Goal: Book appointment/travel/reservation

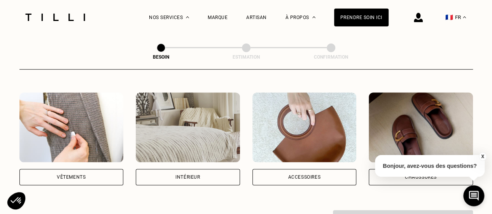
scroll to position [137, 0]
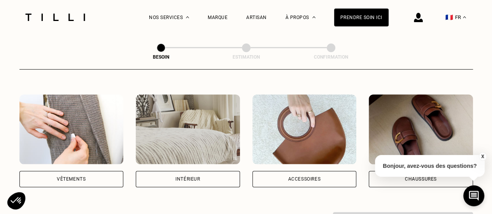
click at [202, 171] on div "Intérieur" at bounding box center [188, 179] width 104 height 16
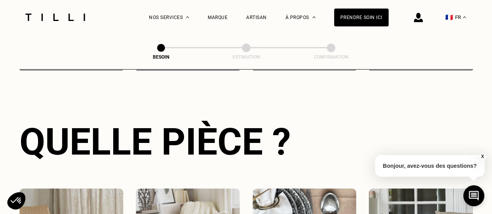
scroll to position [345, 0]
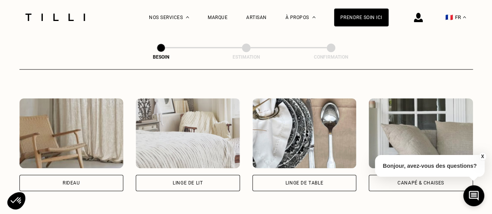
click at [66, 181] on div "Rideau" at bounding box center [72, 183] width 18 height 5
select select "FR"
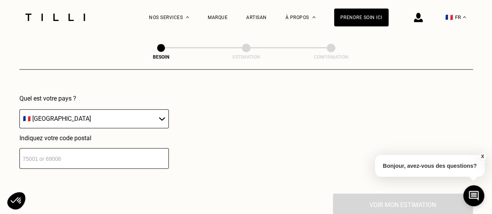
scroll to position [559, 0]
click at [103, 158] on input "number" at bounding box center [93, 159] width 149 height 21
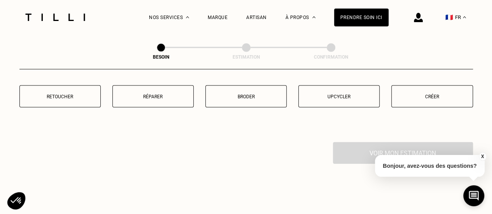
scroll to position [810, 0]
type input "75010"
click at [427, 93] on p "Créer" at bounding box center [432, 95] width 73 height 5
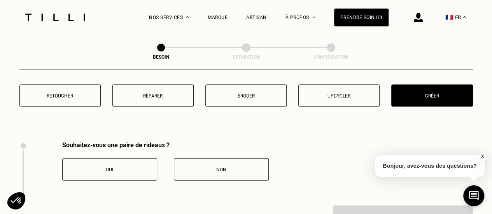
scroll to position [860, 0]
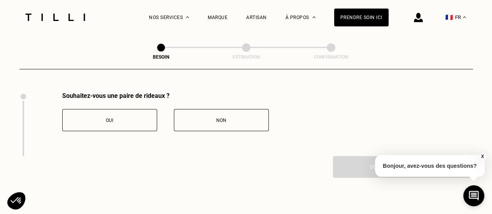
click at [121, 118] on div "Oui" at bounding box center [110, 120] width 86 height 5
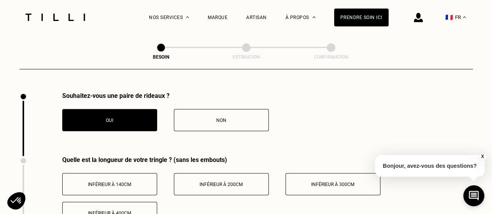
scroll to position [937, 0]
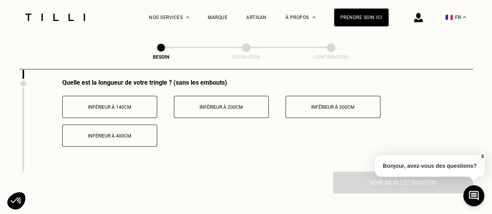
click at [220, 105] on span "Inférieur à 200cm" at bounding box center [221, 107] width 43 height 5
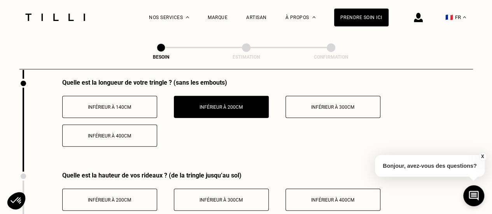
scroll to position [1020, 0]
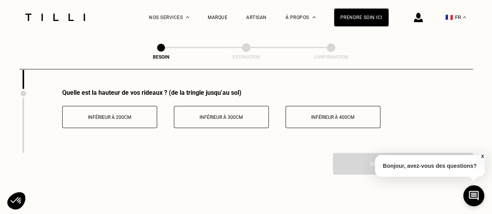
click at [210, 115] on span "Inférieur à 300cm" at bounding box center [221, 117] width 43 height 5
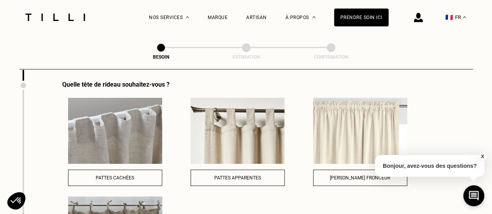
scroll to position [1092, 0]
click at [338, 170] on button "[PERSON_NAME] fronceur" at bounding box center [360, 178] width 94 height 16
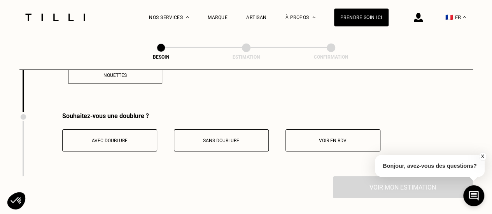
scroll to position [1294, 0]
click at [309, 131] on button "Voir en RDV" at bounding box center [333, 140] width 95 height 22
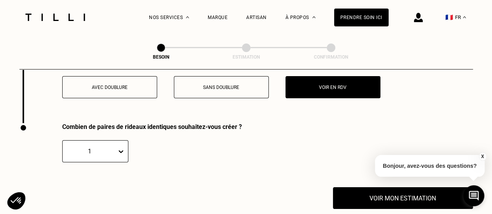
scroll to position [1348, 0]
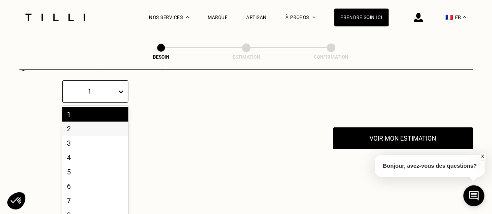
click at [117, 103] on div "10 results available. Use Up and Down to choose options, press Enter to select …" at bounding box center [95, 92] width 66 height 22
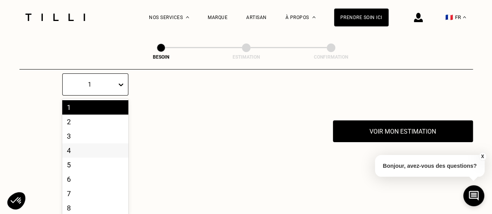
scroll to position [1414, 0]
click at [86, 118] on div "2" at bounding box center [95, 122] width 66 height 14
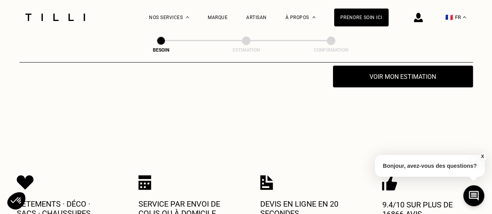
scroll to position [1442, 0]
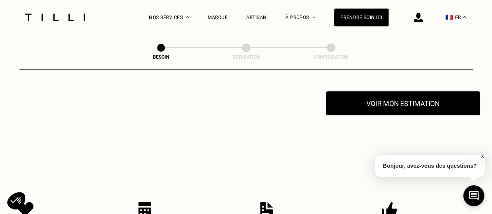
click at [424, 102] on button "Voir mon estimation" at bounding box center [403, 103] width 154 height 24
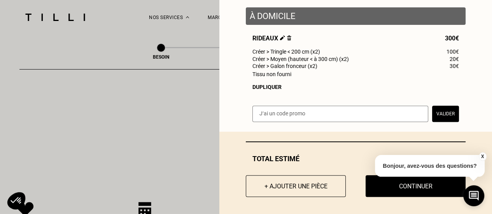
scroll to position [97, 0]
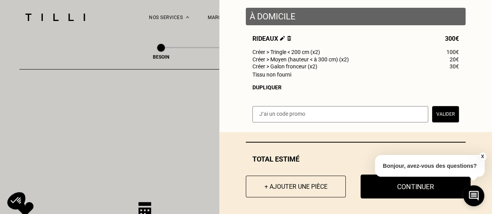
click at [402, 192] on button "Continuer" at bounding box center [416, 187] width 110 height 24
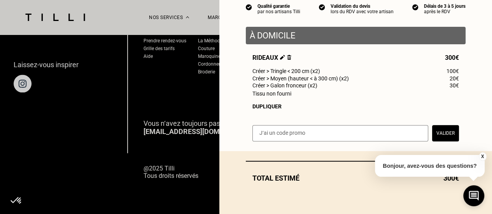
scroll to position [81, 0]
select select "FR"
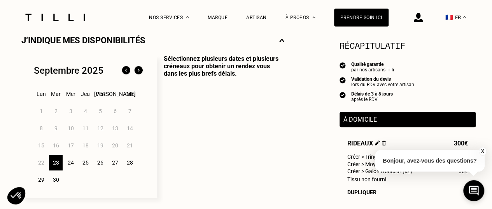
scroll to position [185, 0]
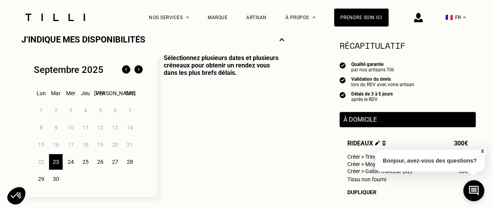
click at [482, 151] on button "X" at bounding box center [483, 151] width 8 height 9
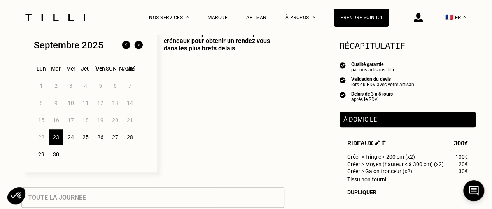
scroll to position [208, 0]
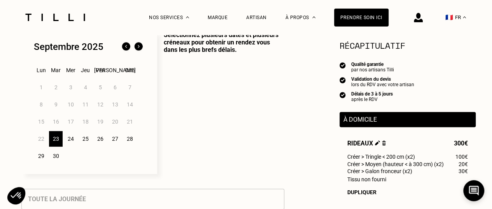
click at [133, 142] on div "28" at bounding box center [130, 139] width 14 height 16
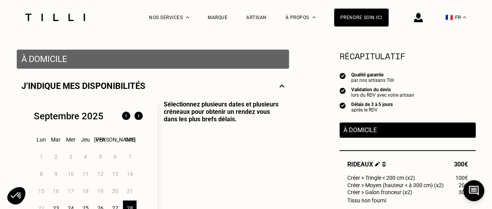
scroll to position [0, 0]
